Goal: Task Accomplishment & Management: Use online tool/utility

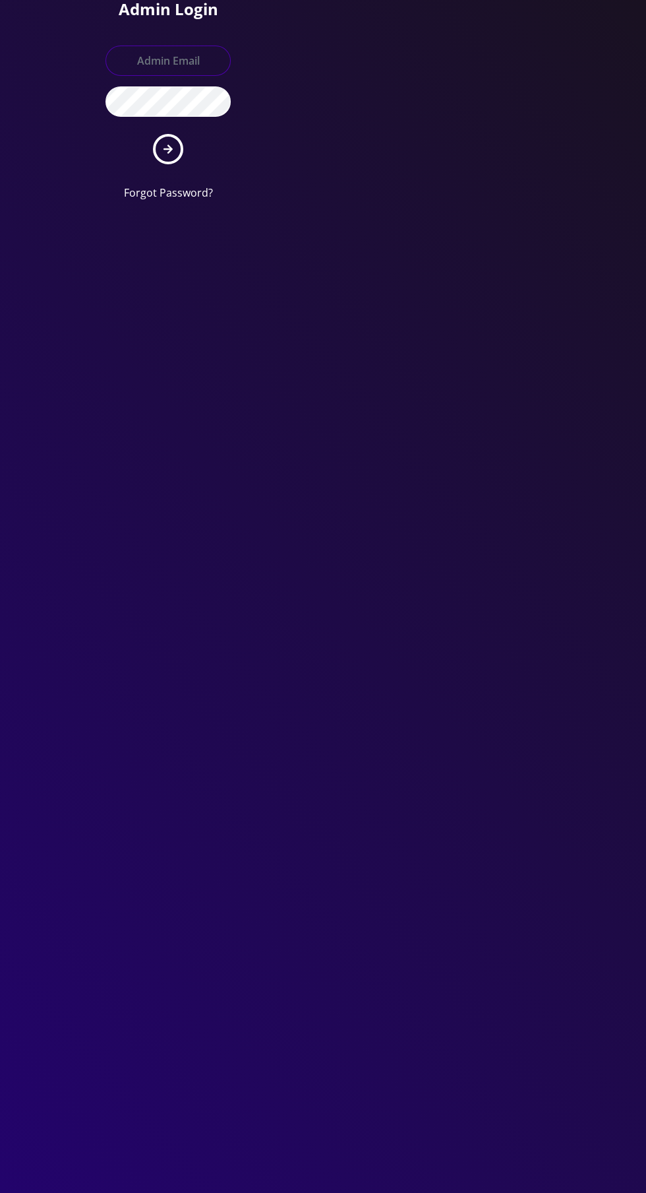
click at [158, 49] on input "text" at bounding box center [168, 61] width 125 height 30
type input "[EMAIL_ADDRESS][DOMAIN_NAME]"
click at [153, 134] on button "submit" at bounding box center [168, 149] width 30 height 30
click at [153, 53] on input "text" at bounding box center [168, 61] width 125 height 30
type input "Master@britewireless.com"
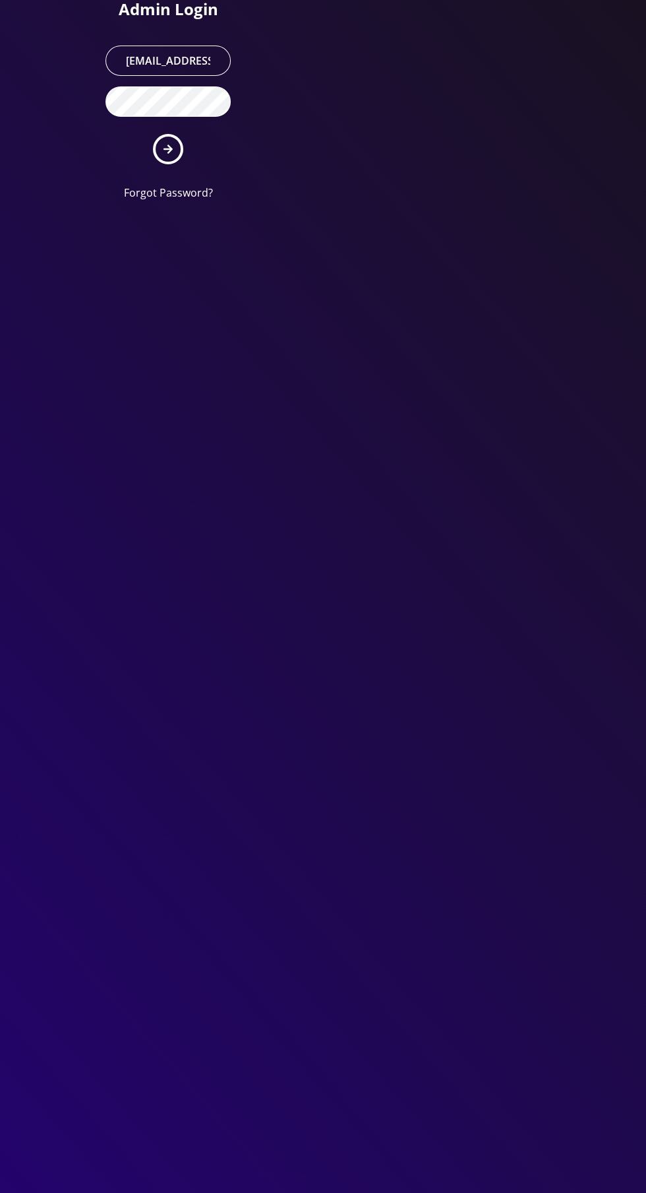
click at [153, 134] on button "submit" at bounding box center [168, 149] width 30 height 30
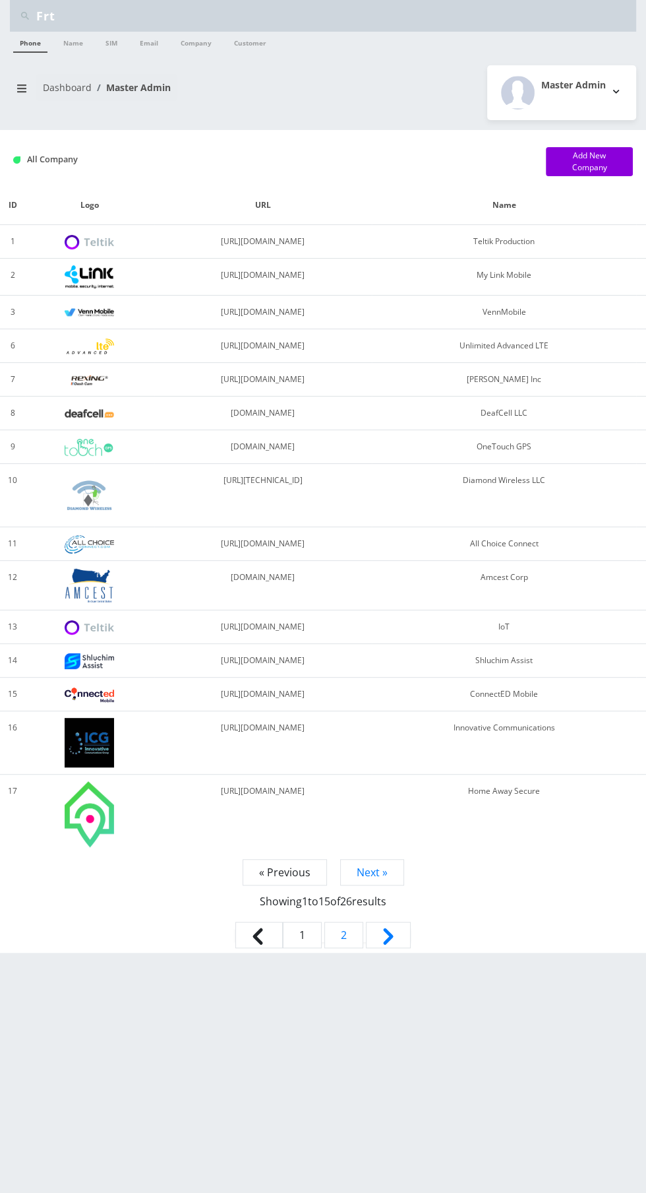
click at [33, 50] on link "Phone" at bounding box center [30, 42] width 34 height 21
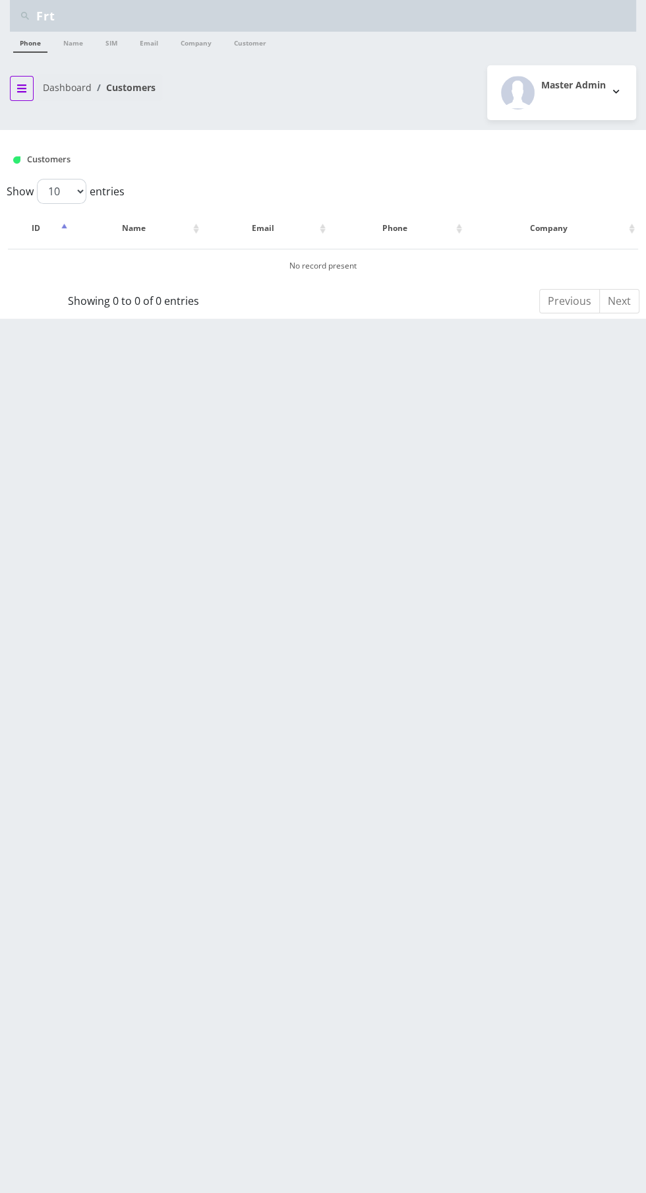
click at [21, 87] on icon "breadcrumb" at bounding box center [21, 88] width 9 height 8
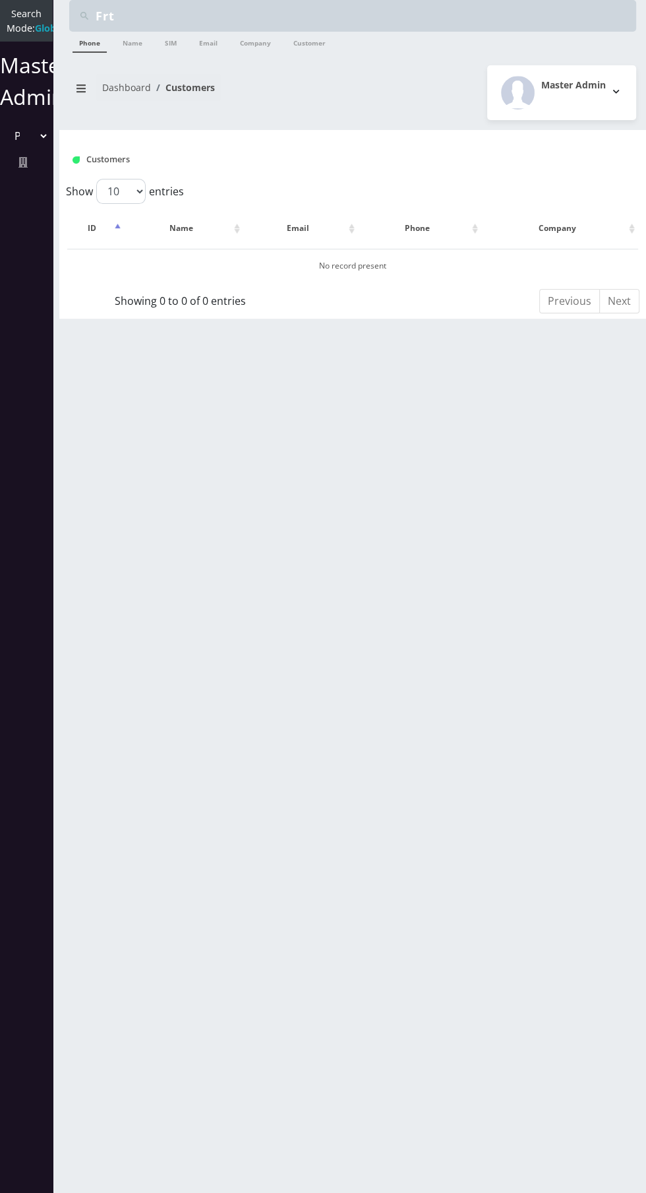
click at [15, 148] on select "Please select a Company Teltik Production My Link Mobile VennMobile Unlimited A…" at bounding box center [26, 135] width 45 height 25
select select "13"
click at [4, 137] on select "Please select a Company Teltik Production My Link Mobile VennMobile Unlimited A…" at bounding box center [26, 135] width 45 height 25
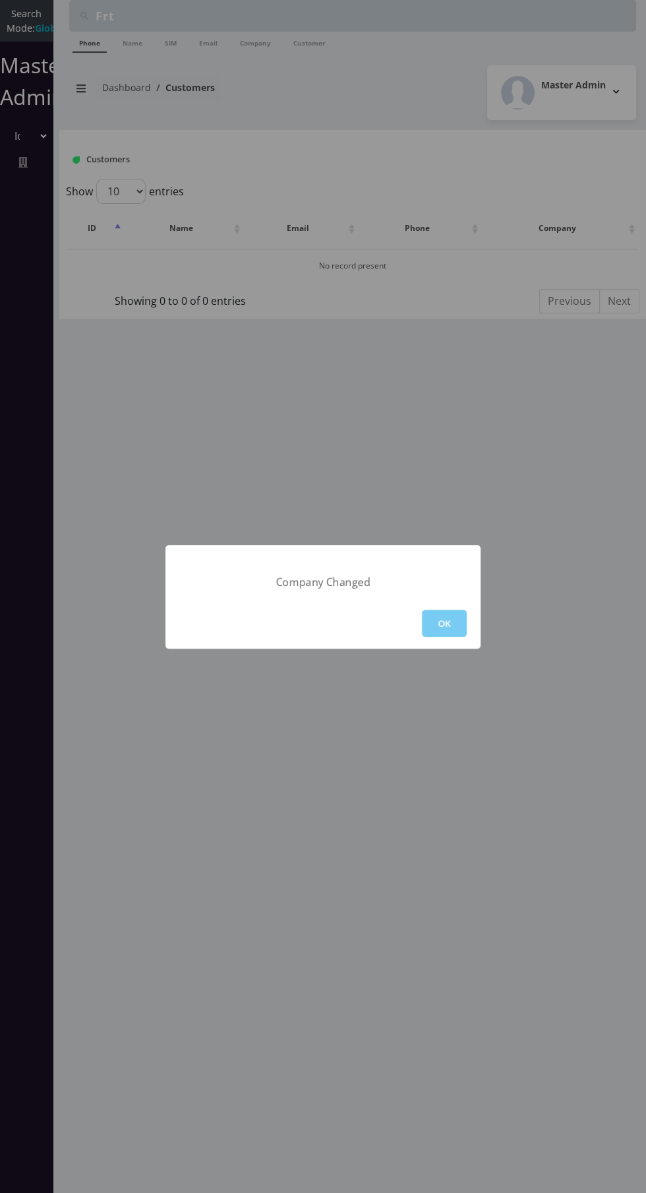
click at [449, 625] on button "OK" at bounding box center [444, 622] width 45 height 27
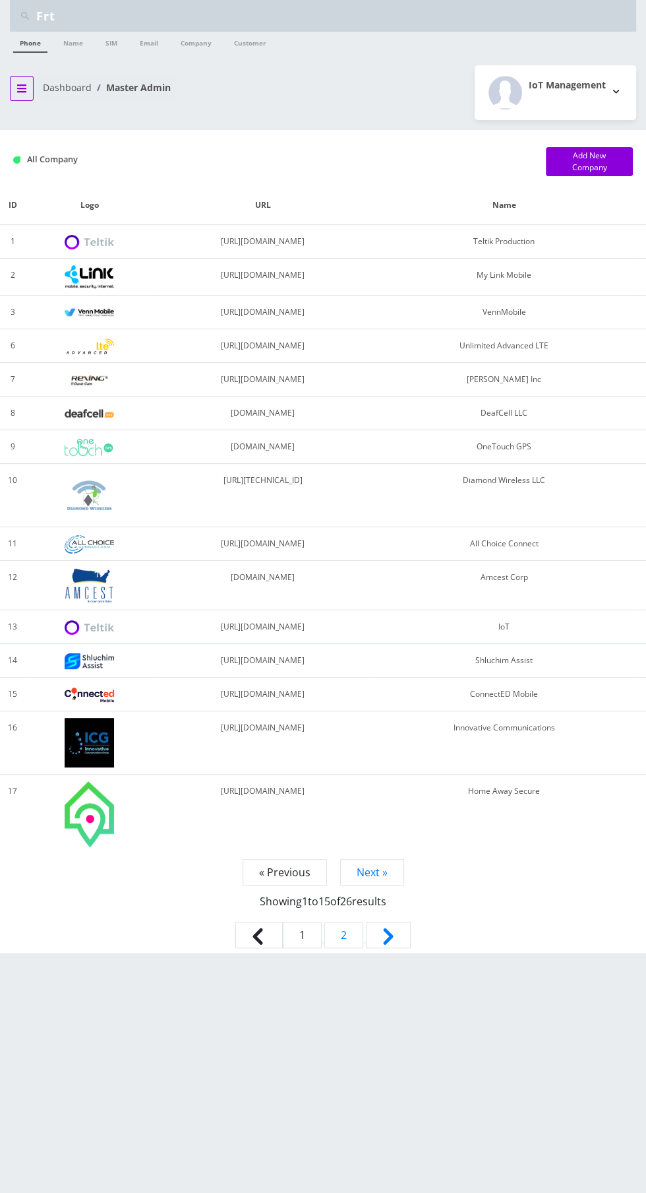
click at [21, 88] on icon "breadcrumb" at bounding box center [21, 88] width 9 height 8
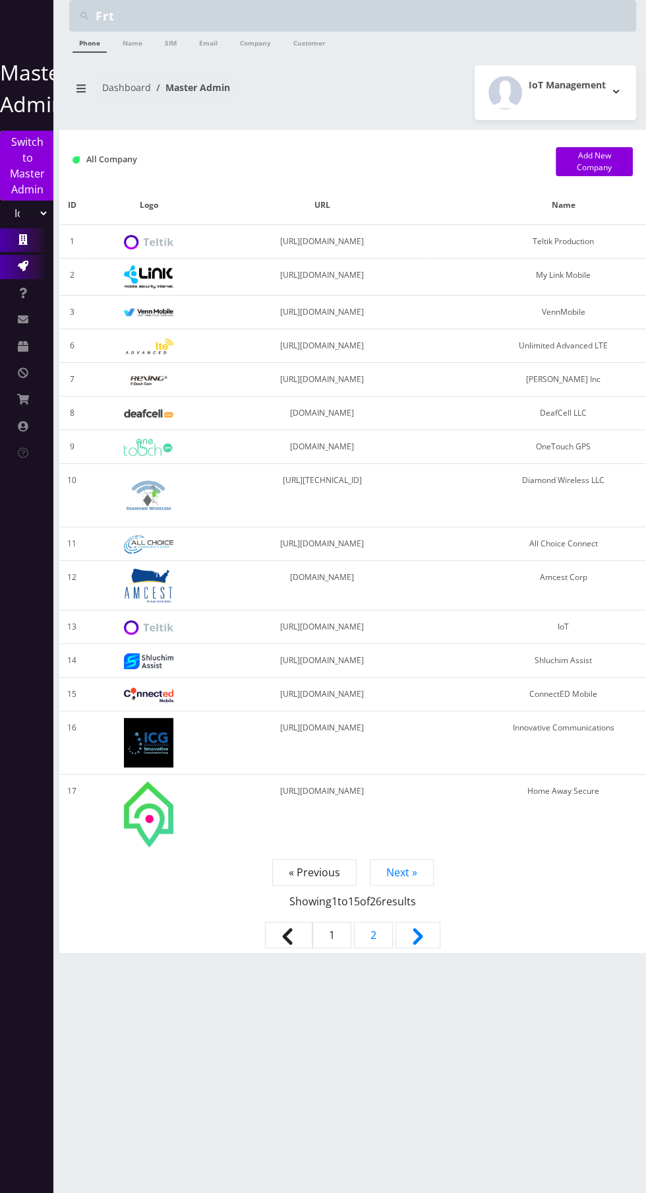
click at [21, 266] on icon at bounding box center [23, 266] width 11 height 11
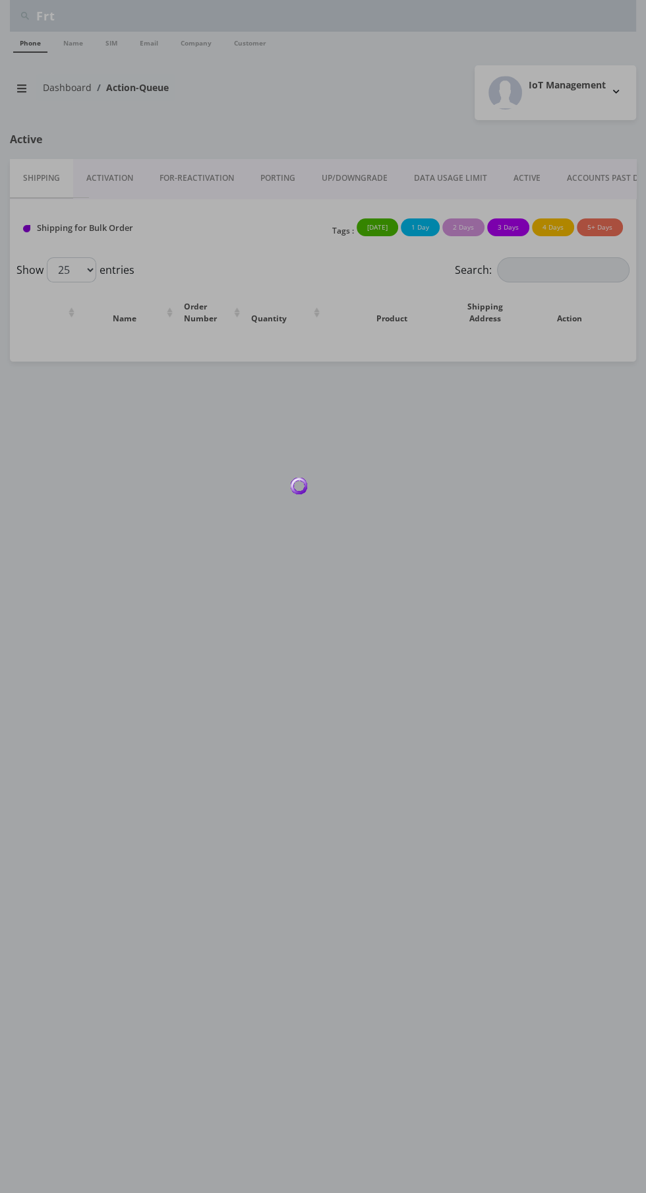
click at [99, 180] on div at bounding box center [323, 596] width 646 height 1193
click at [116, 176] on div at bounding box center [323, 596] width 646 height 1193
click at [119, 164] on div at bounding box center [323, 596] width 646 height 1193
click at [127, 179] on link "Activation" at bounding box center [109, 178] width 73 height 38
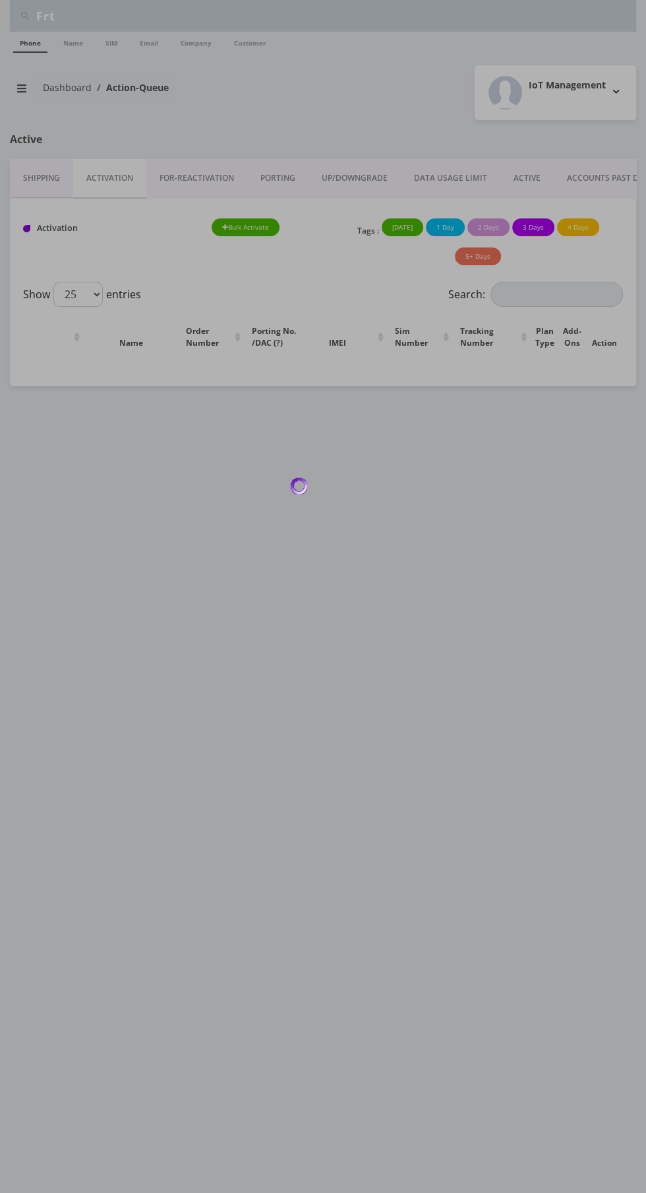
click at [119, 168] on div at bounding box center [323, 596] width 646 height 1193
click at [123, 171] on div at bounding box center [323, 596] width 646 height 1193
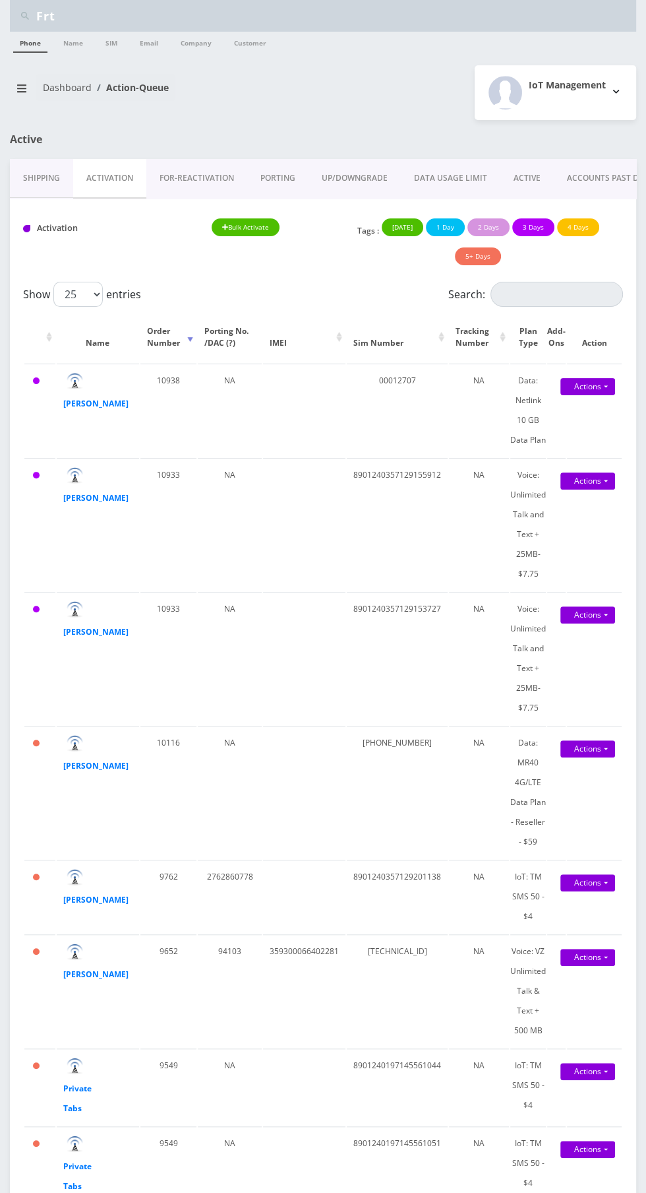
click at [506, 171] on link "ACTIVE" at bounding box center [527, 178] width 53 height 38
